Goal: Task Accomplishment & Management: Use online tool/utility

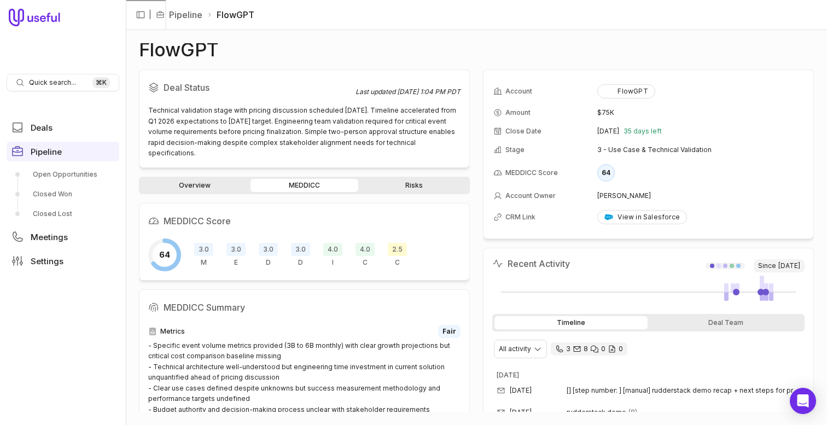
click at [398, 244] on span "2.5" at bounding box center [397, 249] width 19 height 13
click at [75, 85] on div "Quick search... ⌘ K" at bounding box center [63, 82] width 113 height 17
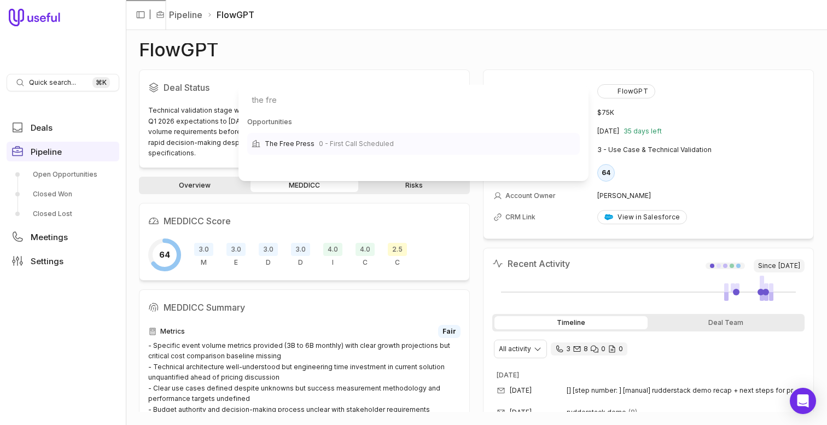
type input "the fre"
click at [305, 135] on div "The Free Press 0 - First Call Scheduled" at bounding box center [413, 144] width 332 height 22
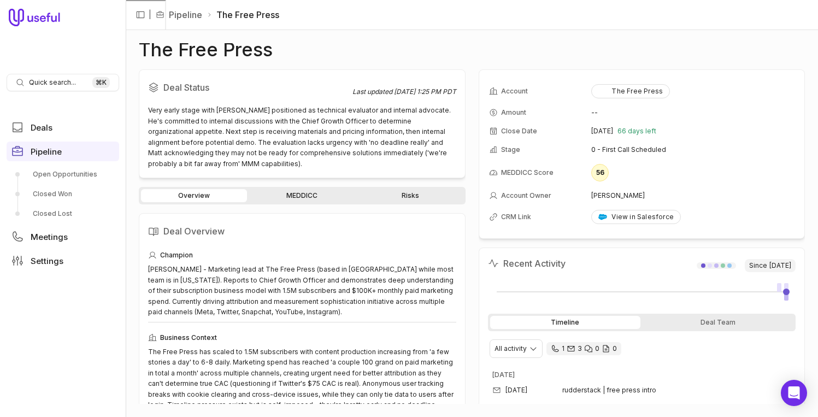
click at [290, 198] on link "MEDDICC" at bounding box center [302, 195] width 106 height 13
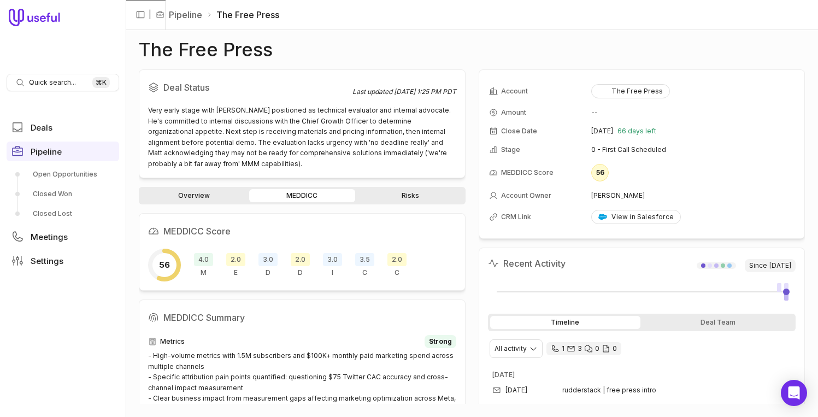
click at [191, 256] on div "56 4.0 M 2.0 E 3.0 D 2.0 D 3.0 I 3.5 C 2.0 C" at bounding box center [302, 265] width 308 height 33
click at [210, 256] on span "4.0" at bounding box center [203, 259] width 19 height 13
click at [335, 251] on div "56 4.0 M 2.0 E 3.0 D 2.0 D 3.0 I 3.5 C 2.0 C" at bounding box center [302, 265] width 308 height 33
click at [335, 256] on span "3.0" at bounding box center [332, 259] width 19 height 13
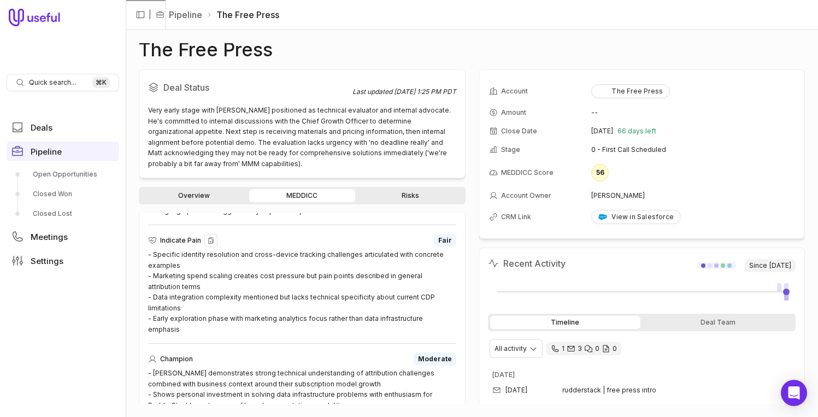
scroll to position [575, 0]
